Goal: Information Seeking & Learning: Understand process/instructions

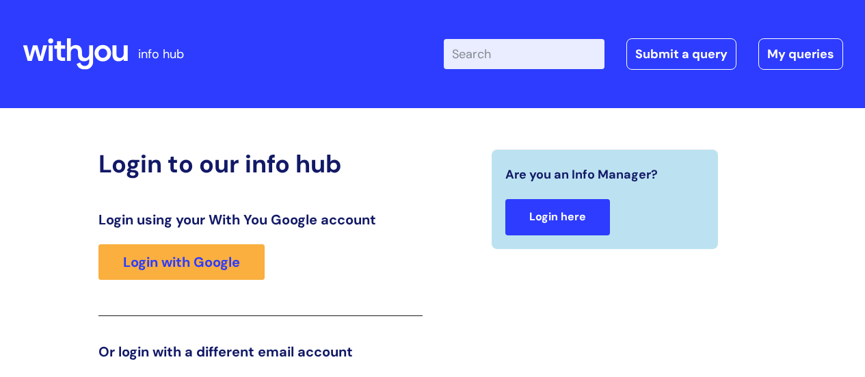
scroll to position [209, 0]
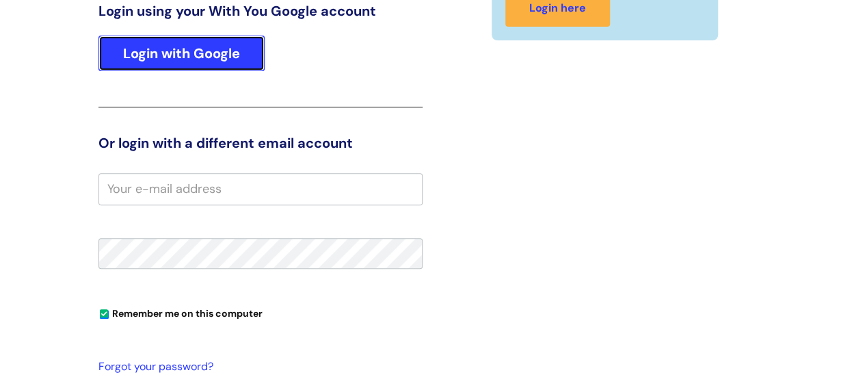
click at [198, 59] on link "Login with Google" at bounding box center [182, 54] width 166 height 36
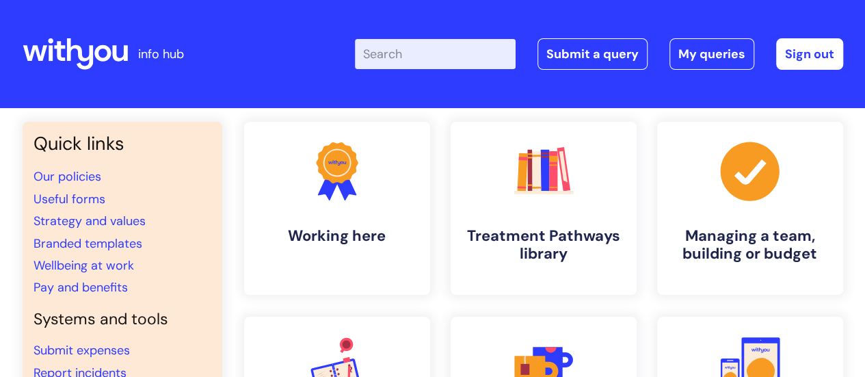
scroll to position [137, 0]
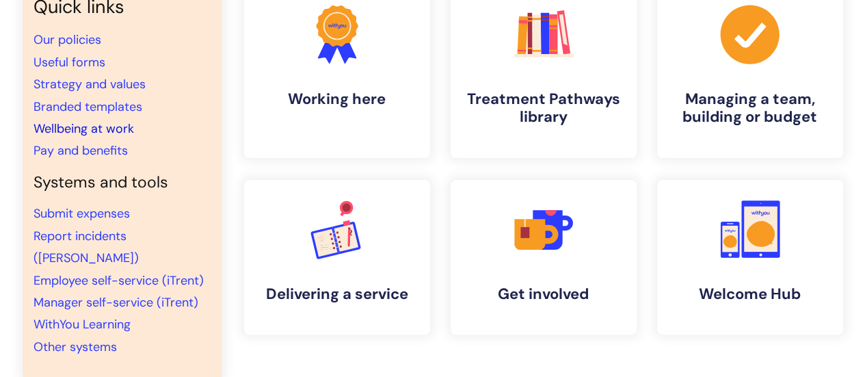
click at [71, 125] on link "Wellbeing at work" at bounding box center [84, 128] width 101 height 16
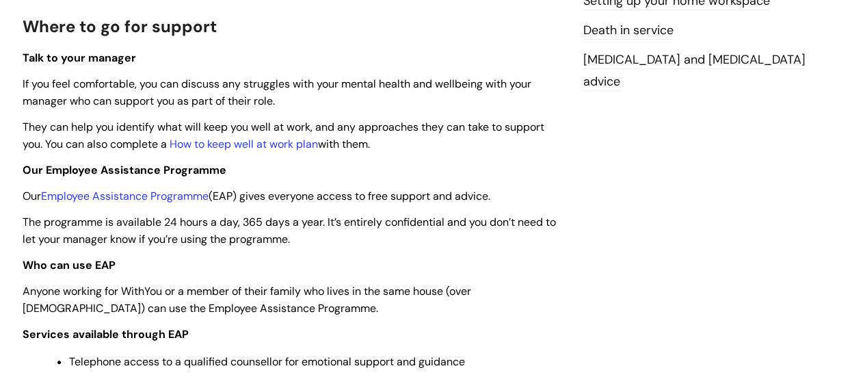
scroll to position [410, 0]
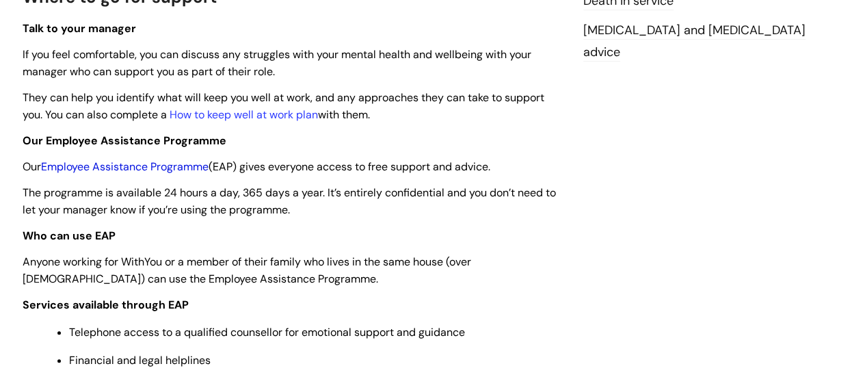
click at [118, 166] on link "Employee Assistance Programme" at bounding box center [125, 166] width 168 height 14
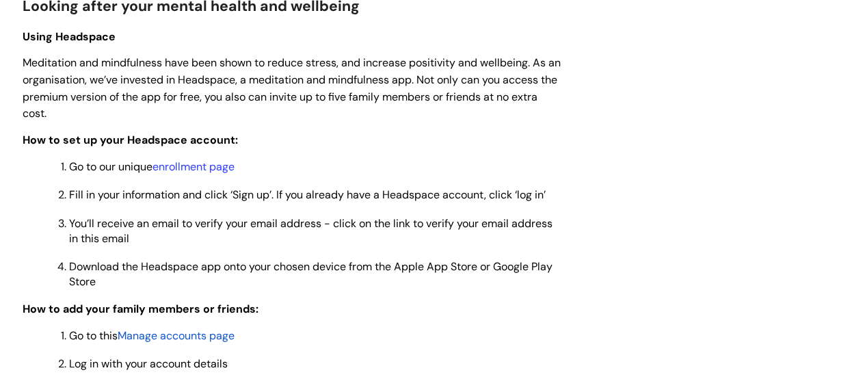
scroll to position [1095, 0]
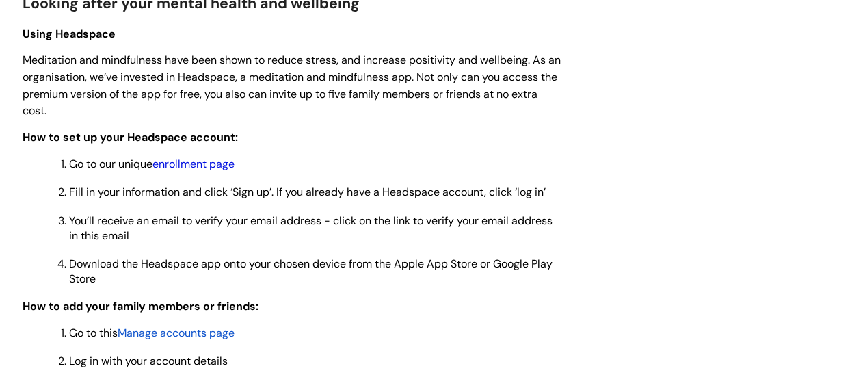
click at [221, 164] on link "enrollment page" at bounding box center [194, 164] width 82 height 14
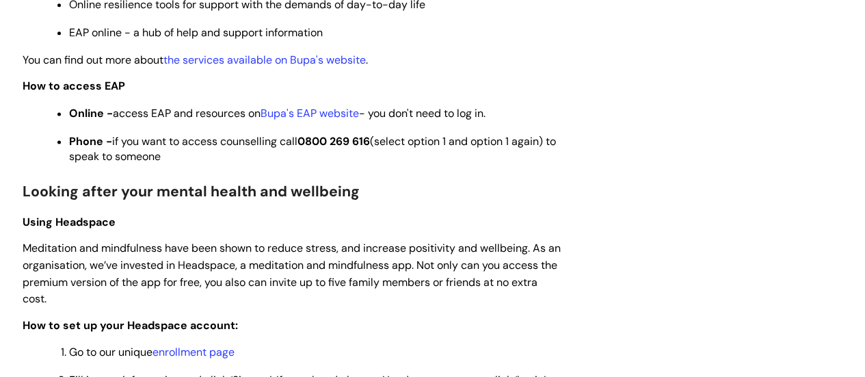
scroll to position [889, 0]
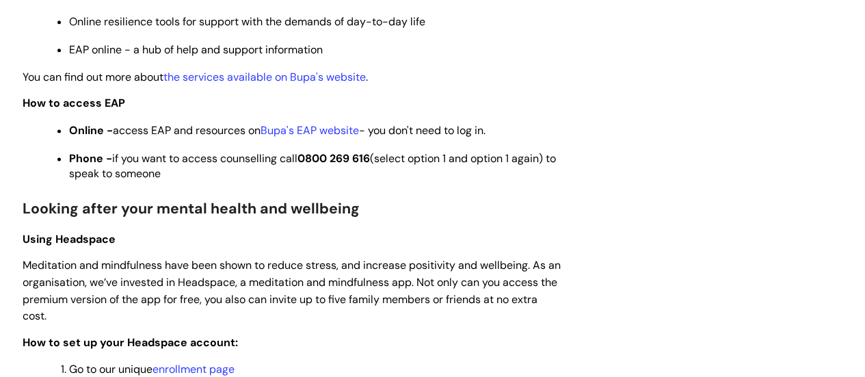
drag, startPoint x: 200, startPoint y: 173, endPoint x: 17, endPoint y: 102, distance: 196.0
copy div "How to access EAP Online - access EAP and resources on Bupa's EAP website - you…"
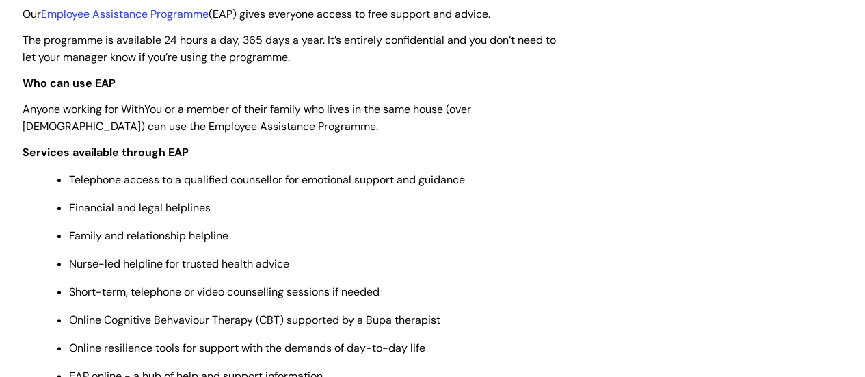
scroll to position [479, 0]
